Goal: Information Seeking & Learning: Learn about a topic

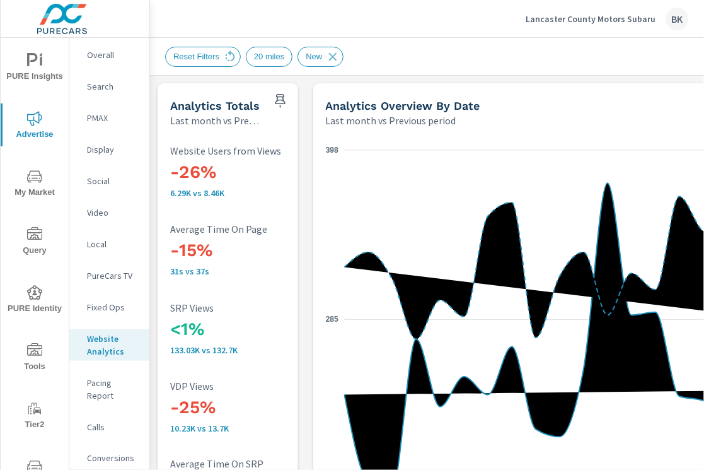
scroll to position [584, 0]
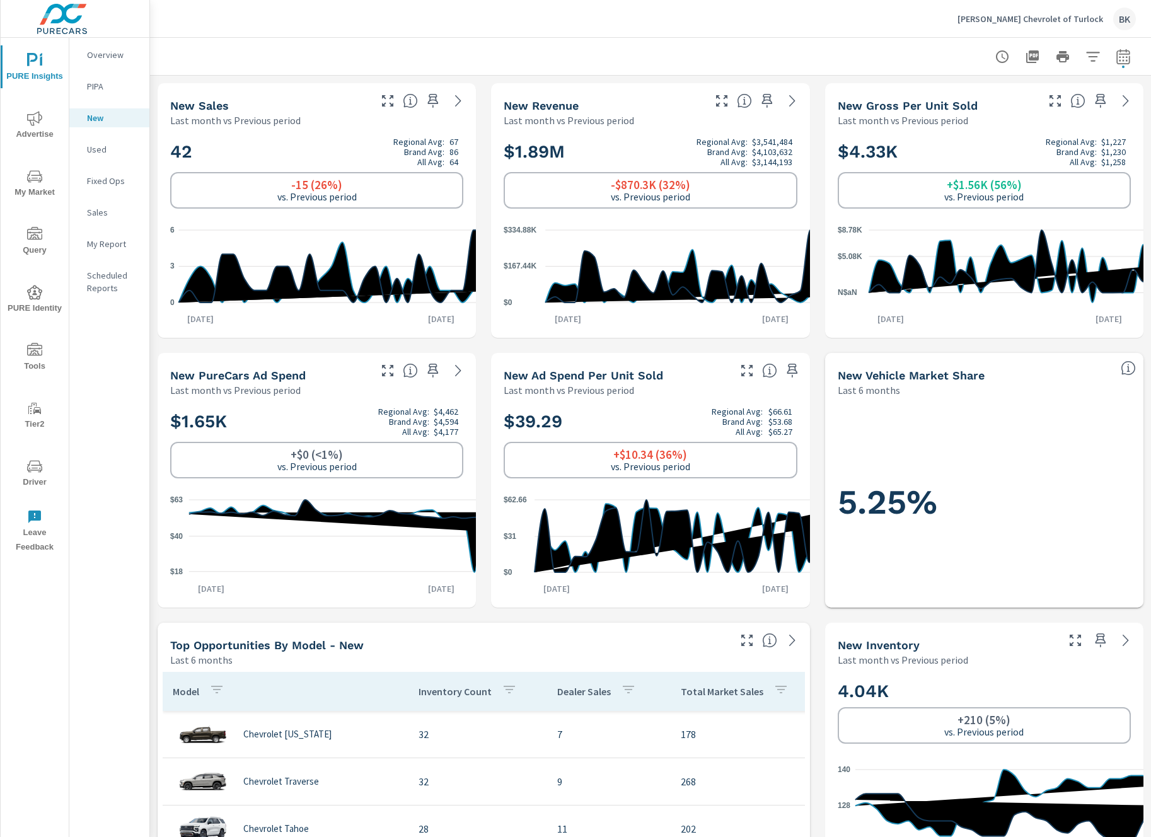
scroll to position [237, 0]
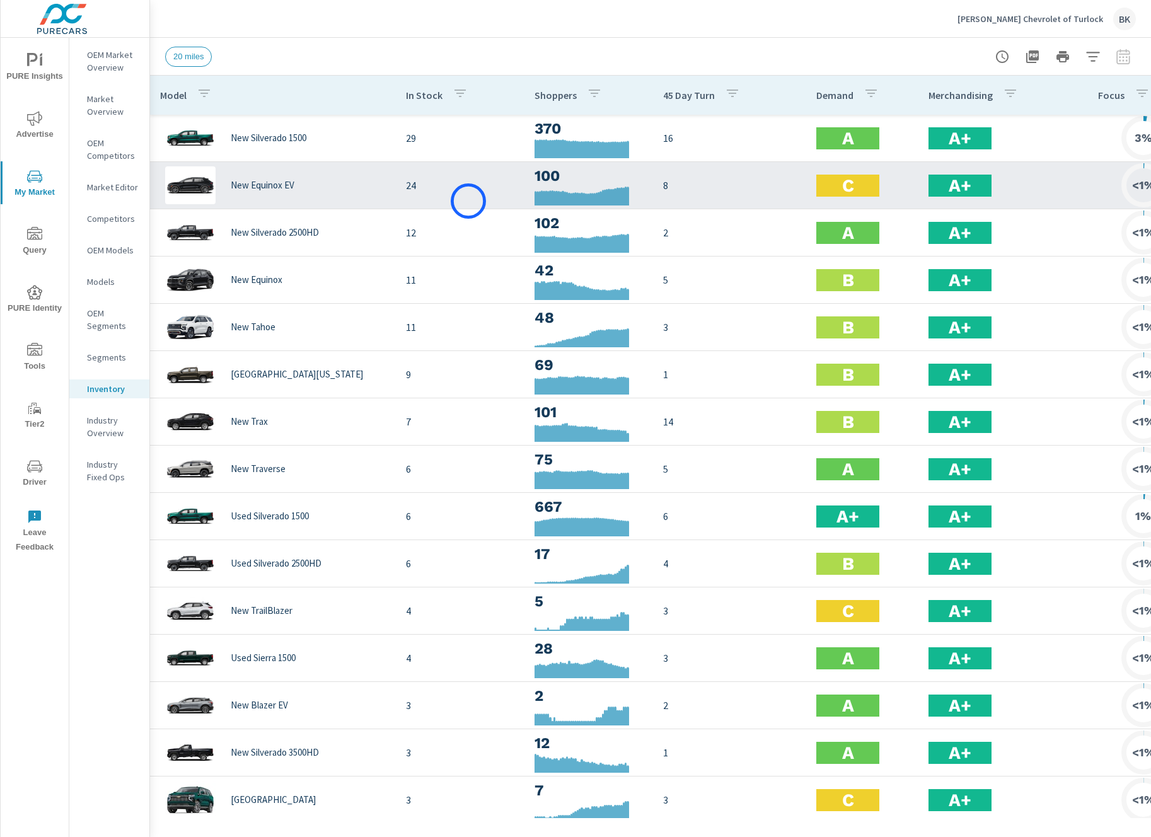
scroll to position [0, 2]
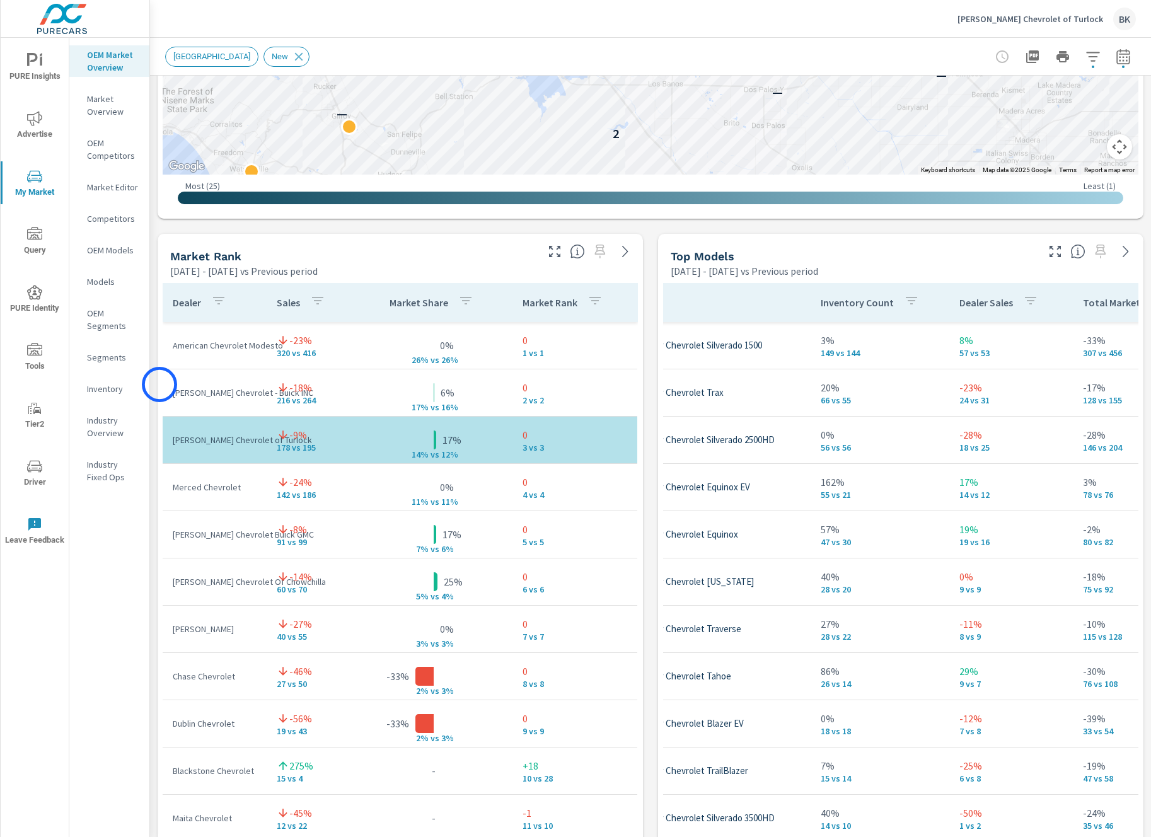
scroll to position [671, 0]
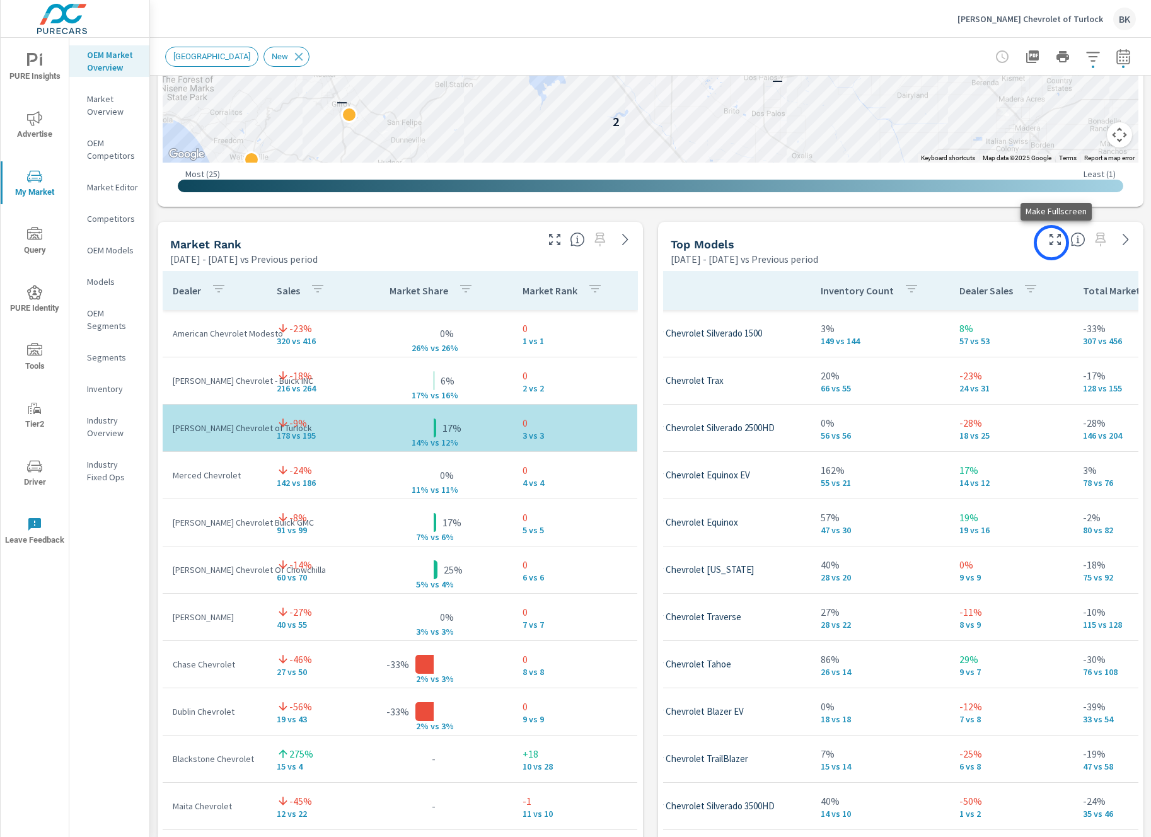
click at [1052, 243] on icon "button" at bounding box center [1055, 239] width 11 height 11
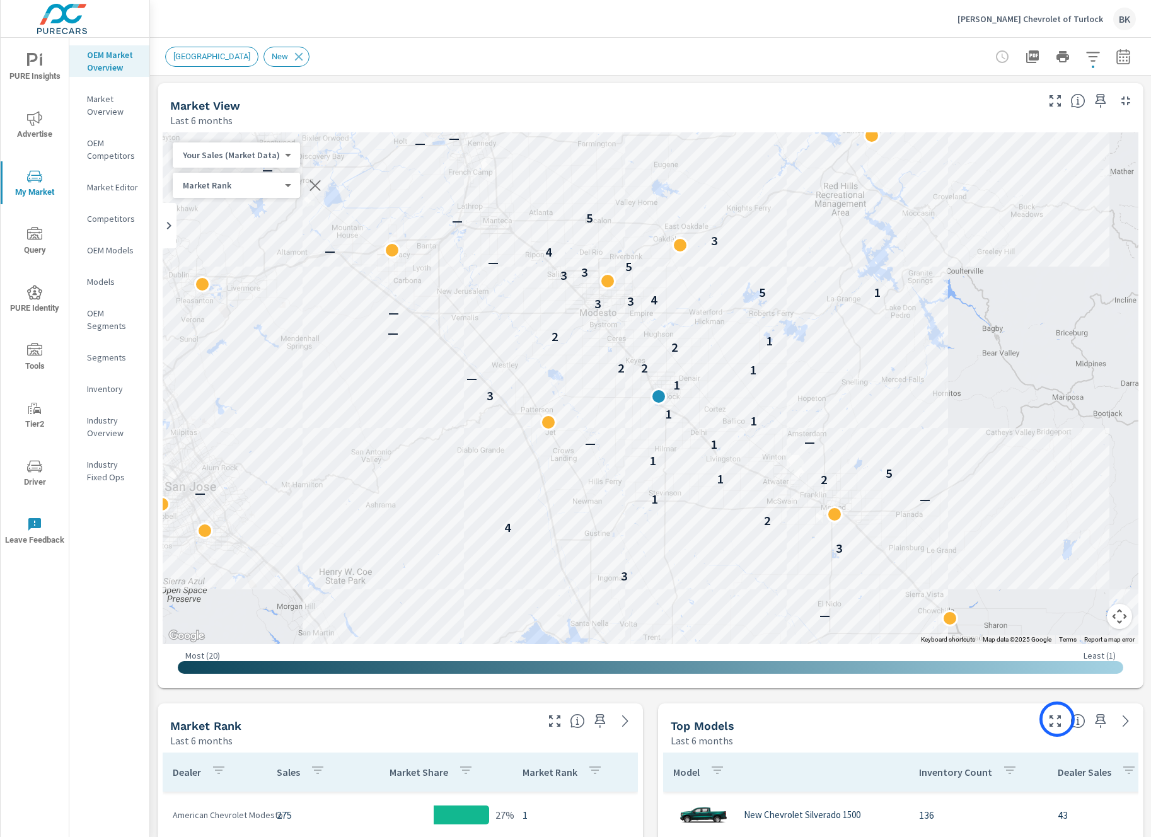
click at [1057, 719] on icon "button" at bounding box center [1055, 721] width 15 height 15
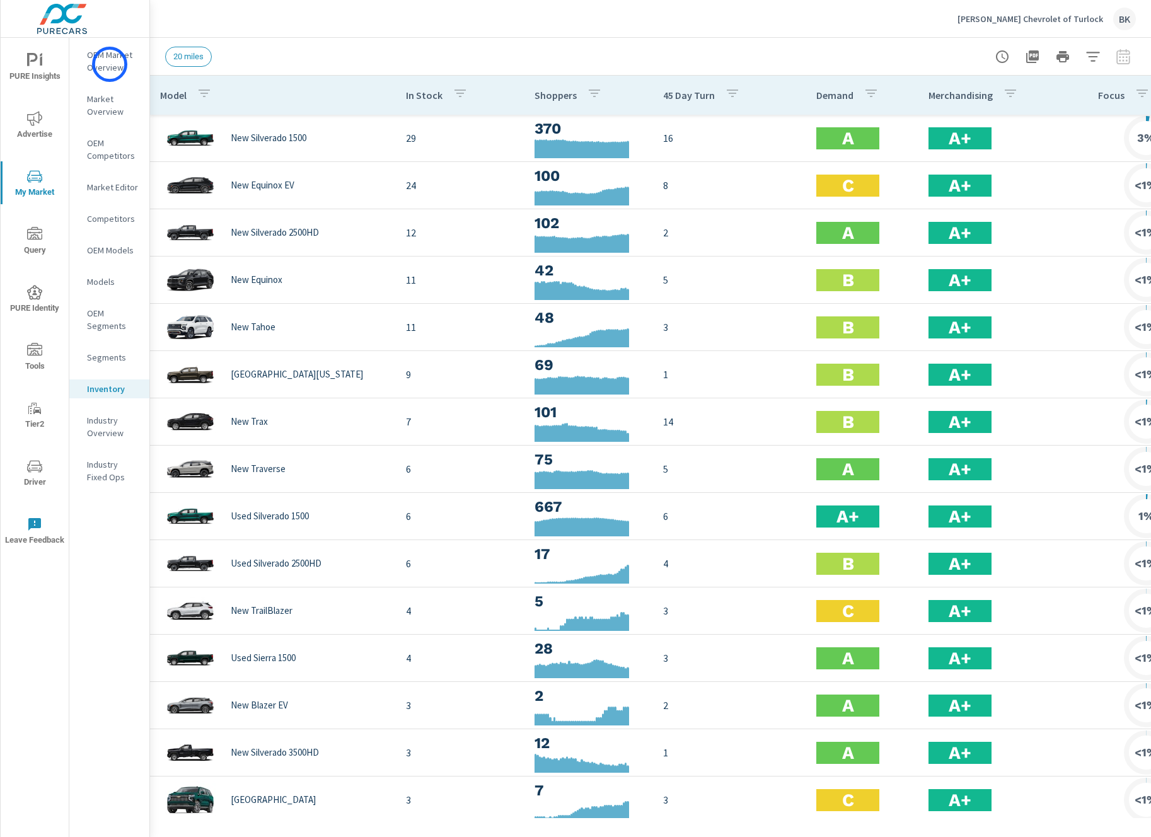
click at [110, 64] on p "OEM Market Overview" at bounding box center [113, 61] width 52 height 25
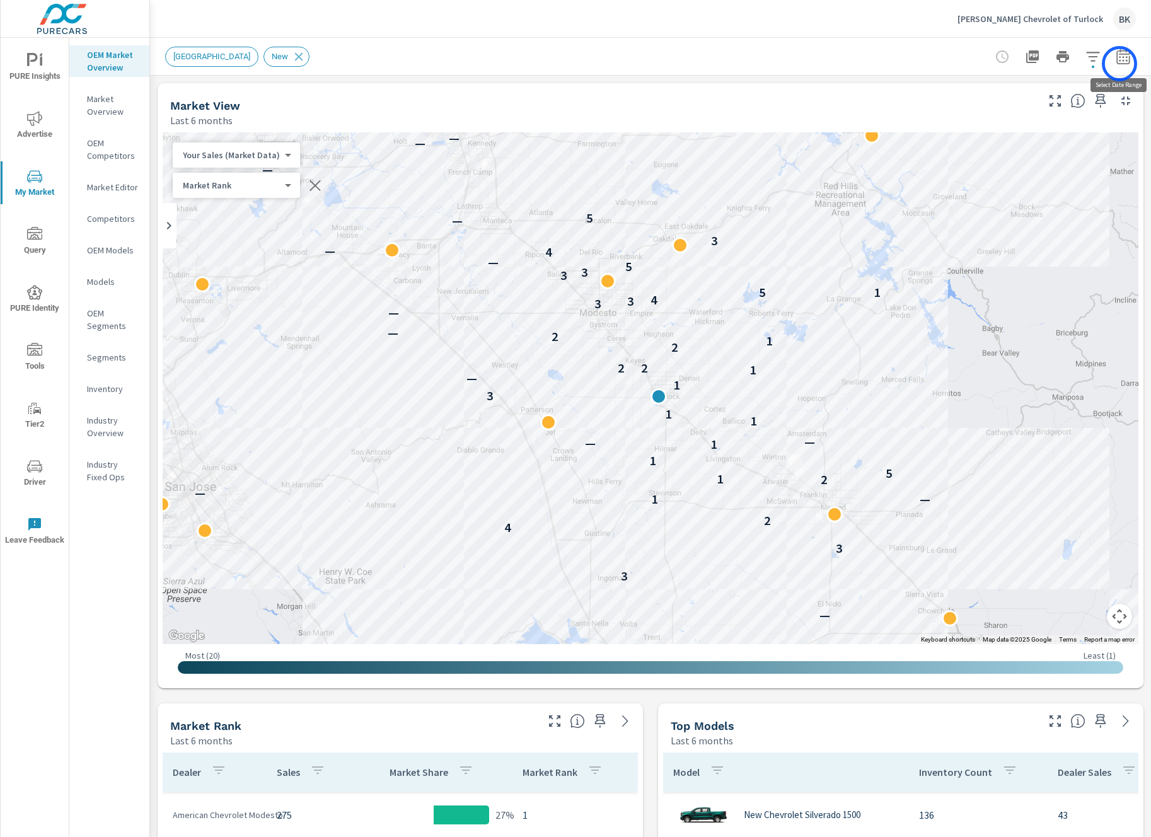
click at [1120, 64] on button "button" at bounding box center [1123, 56] width 25 height 25
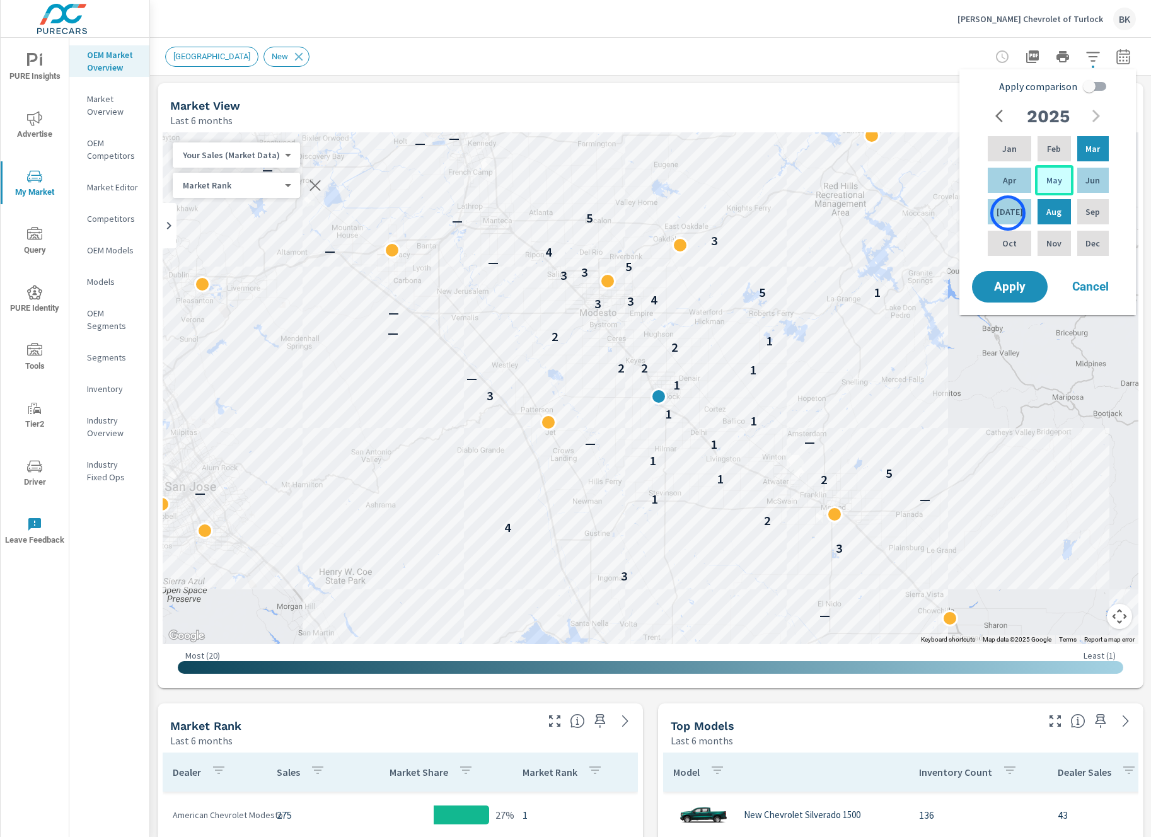
drag, startPoint x: 1008, startPoint y: 213, endPoint x: 1049, endPoint y: 175, distance: 55.8
click at [1010, 211] on p "Jul" at bounding box center [1010, 212] width 26 height 13
click at [1046, 157] on div "Feb" at bounding box center [1054, 149] width 38 height 30
click at [1099, 88] on input "Apply comparison" at bounding box center [1090, 86] width 72 height 24
checkbox input "true"
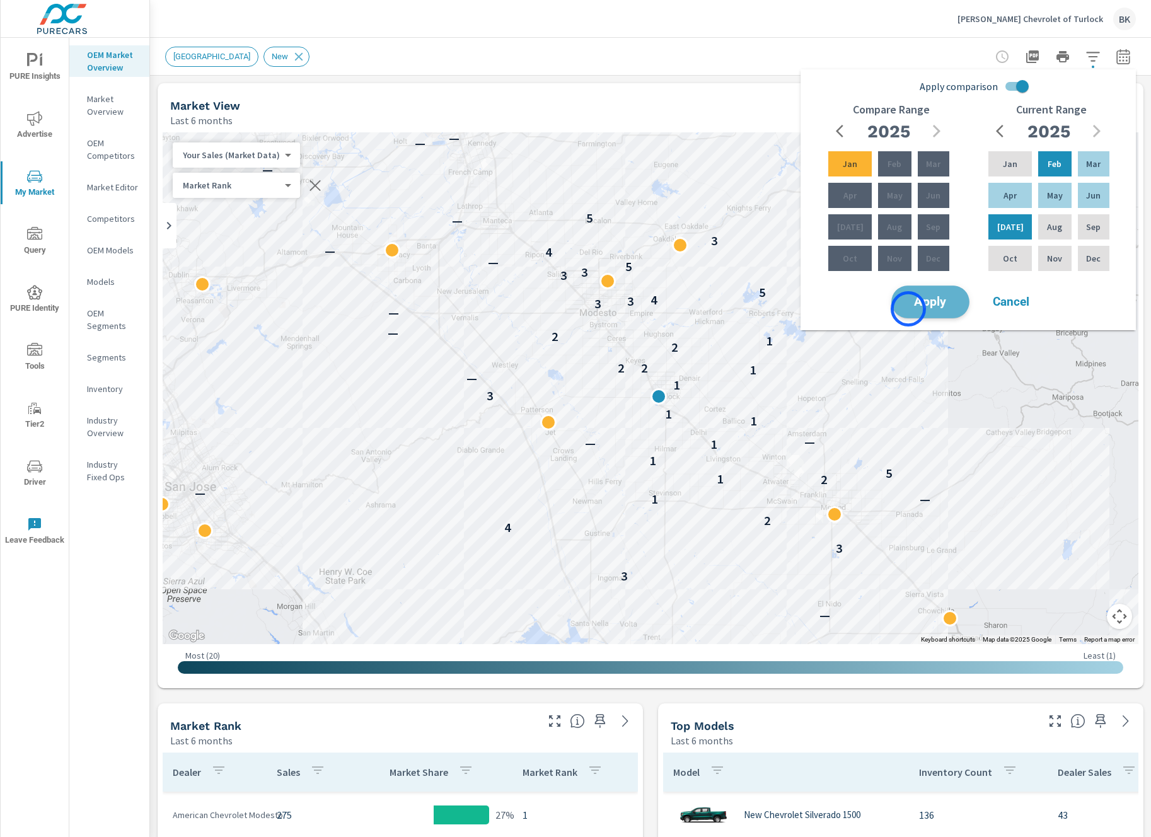
click at [909, 309] on button "Apply" at bounding box center [931, 302] width 78 height 33
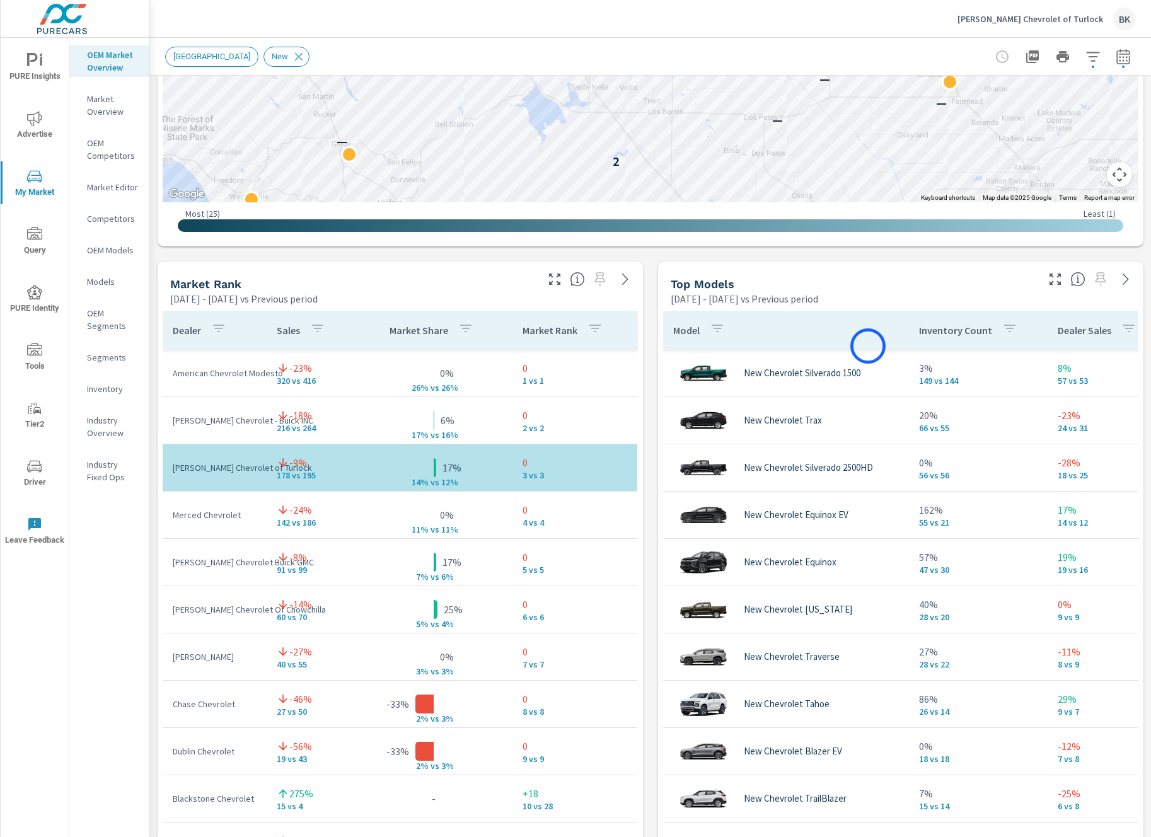
scroll to position [634, 0]
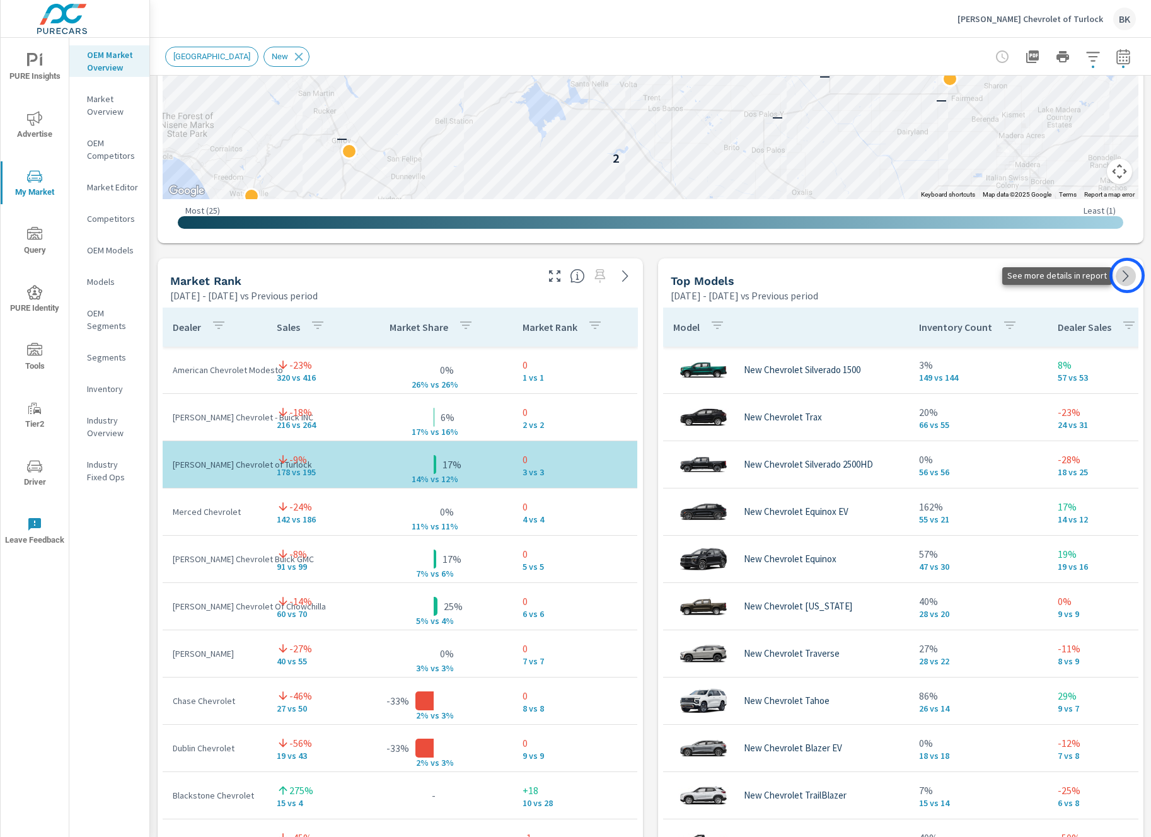
click at [1127, 276] on icon at bounding box center [1126, 276] width 6 height 11
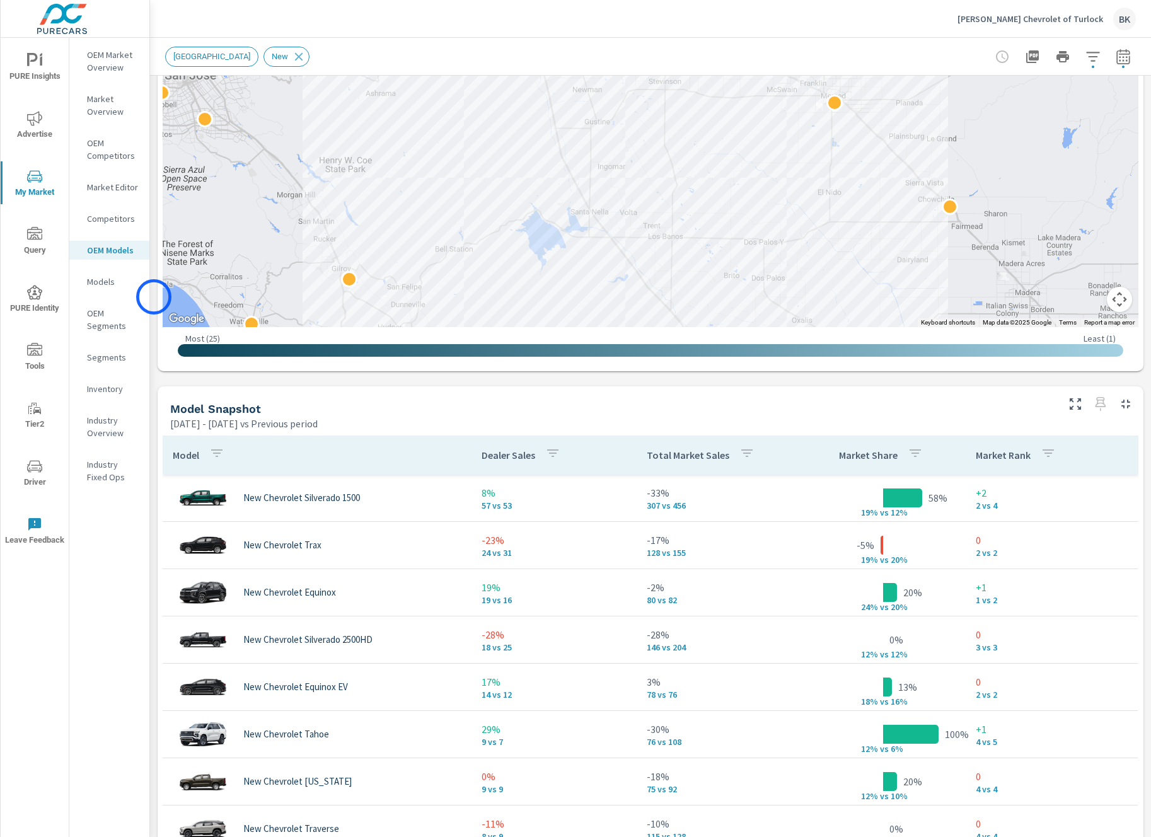
scroll to position [662, 0]
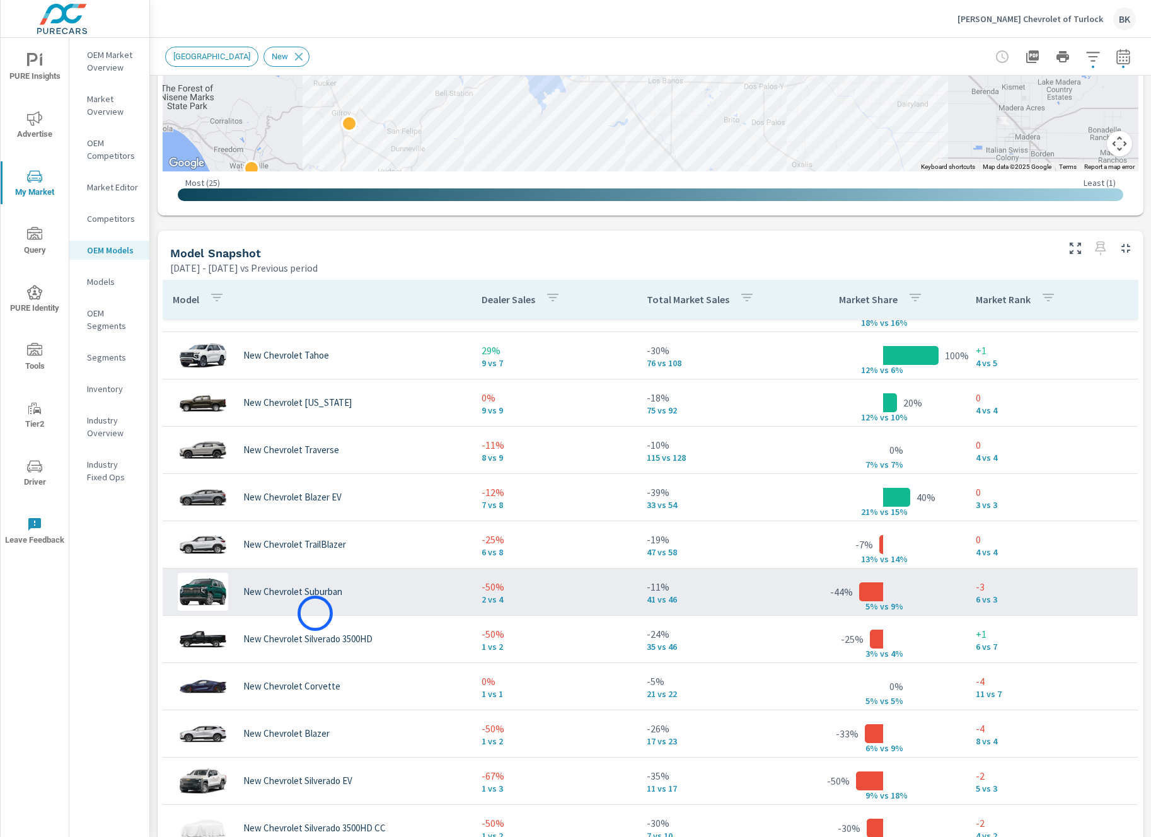
scroll to position [234, 0]
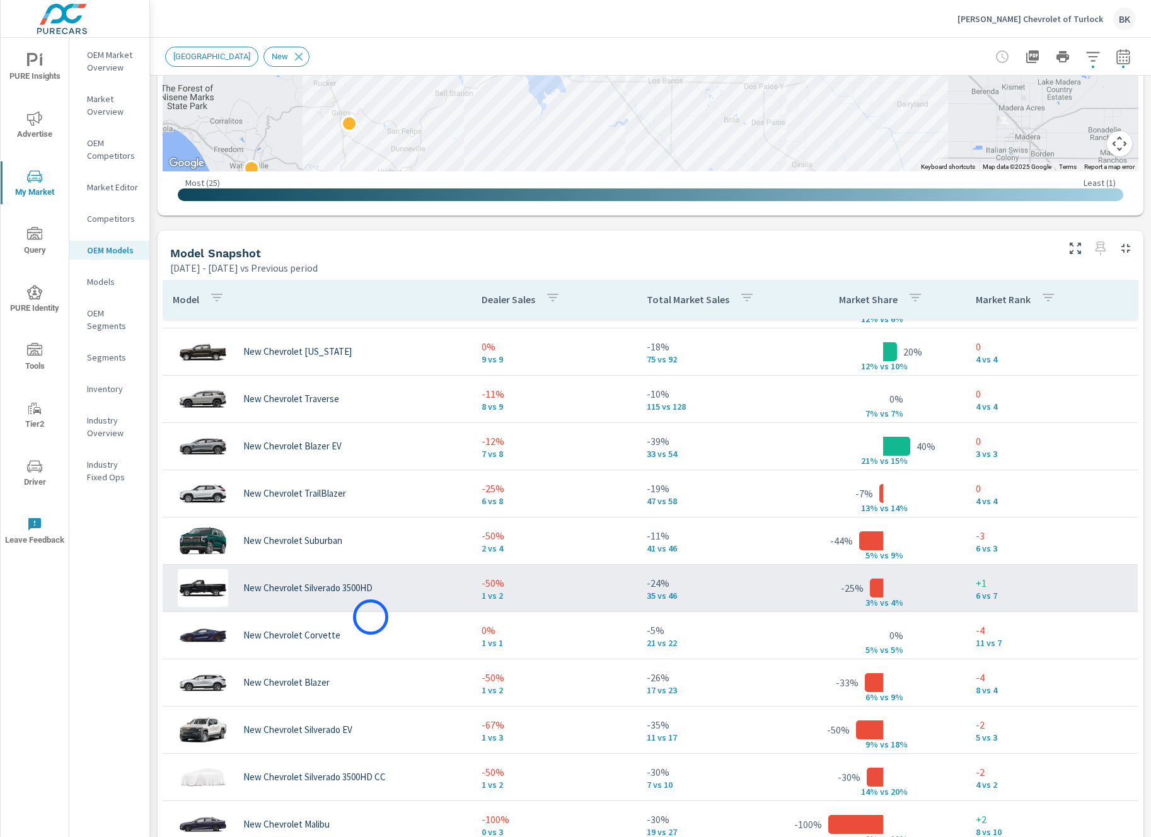
scroll to position [276, 0]
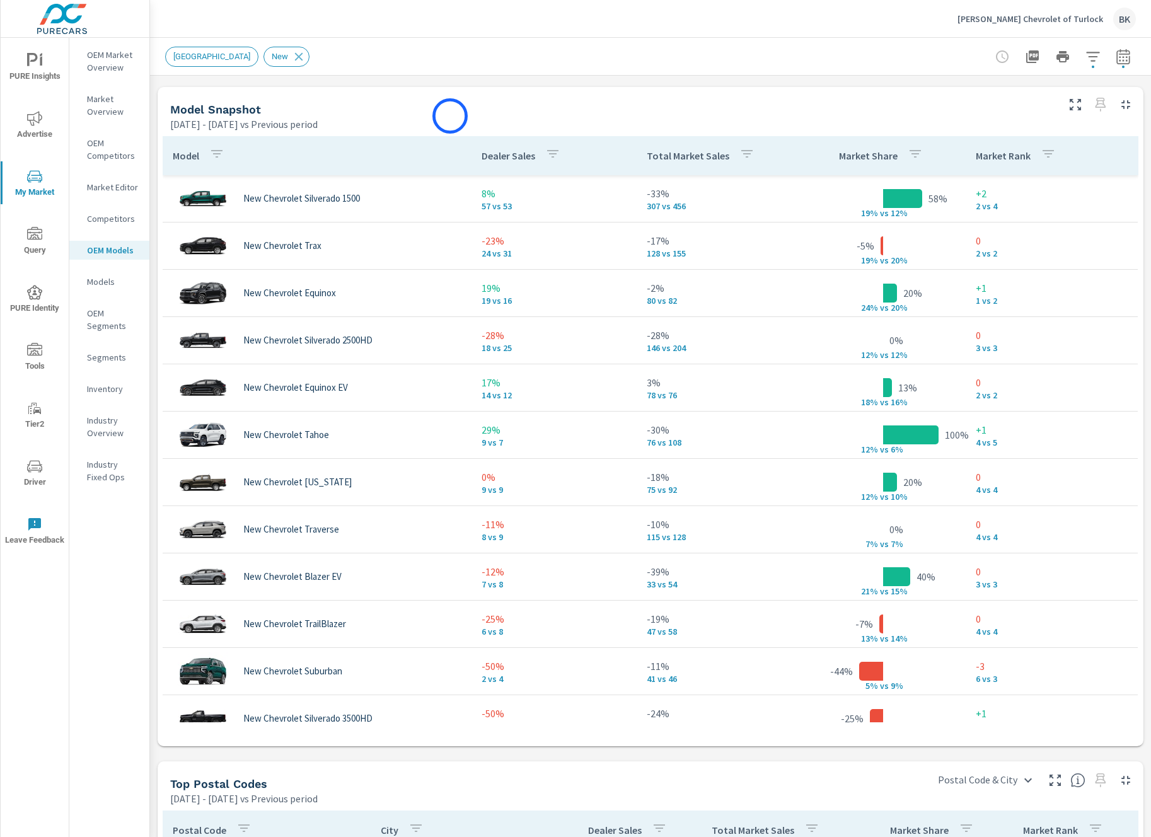
scroll to position [811, 0]
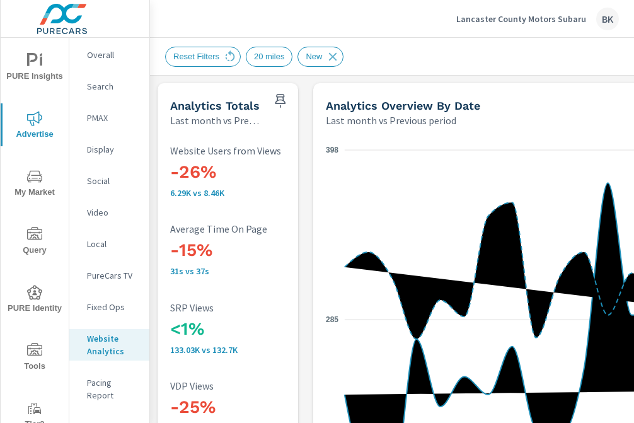
scroll to position [585, 0]
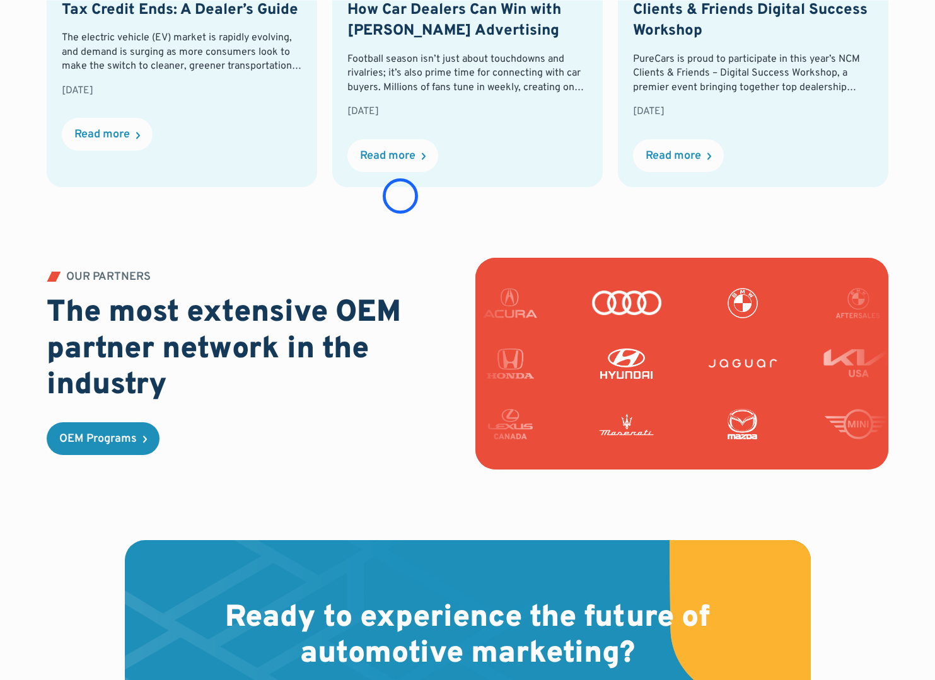
scroll to position [3617, 0]
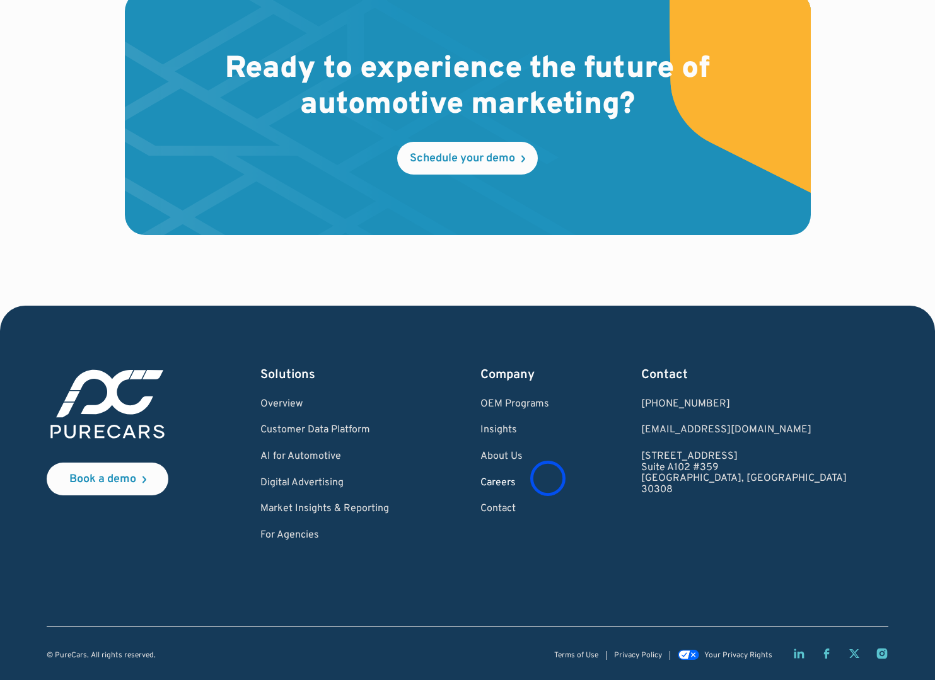
click at [548, 479] on link "Careers" at bounding box center [514, 483] width 69 height 11
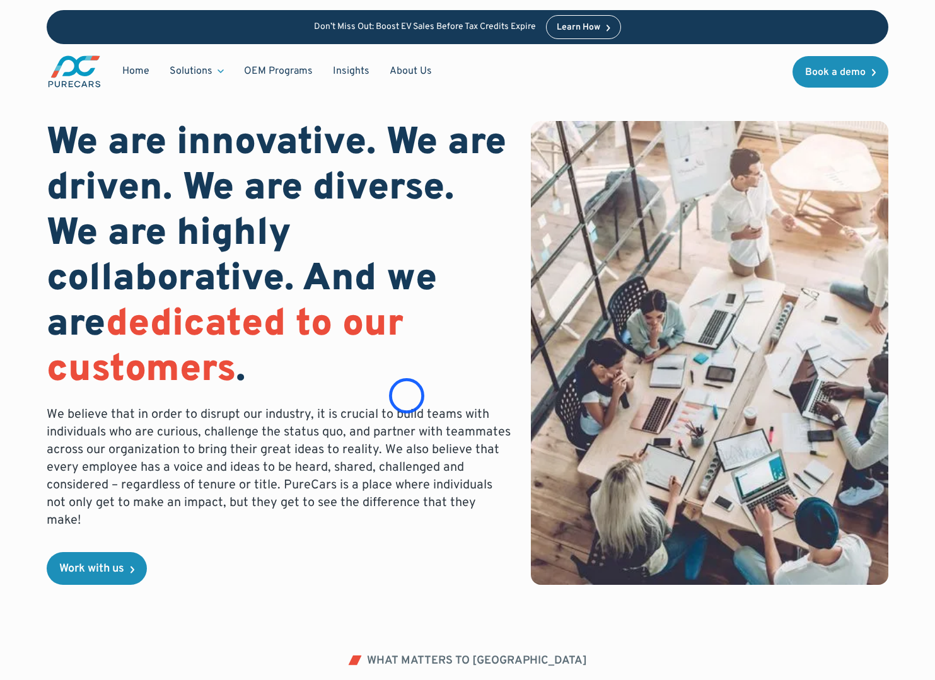
scroll to position [316, 0]
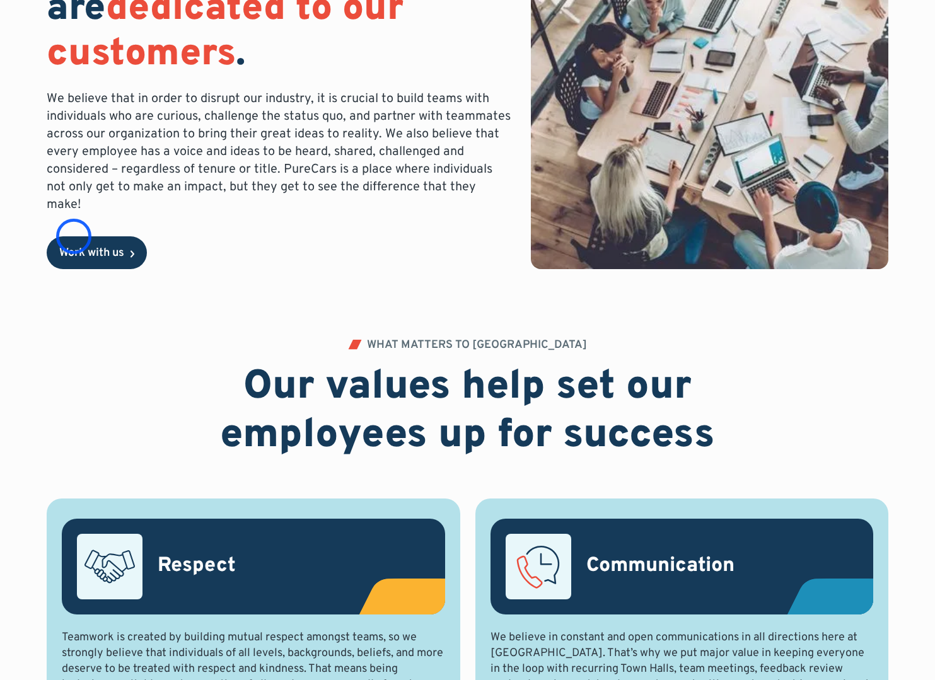
click at [74, 248] on div "Work with us" at bounding box center [91, 253] width 65 height 11
